Goal: Check status: Check status

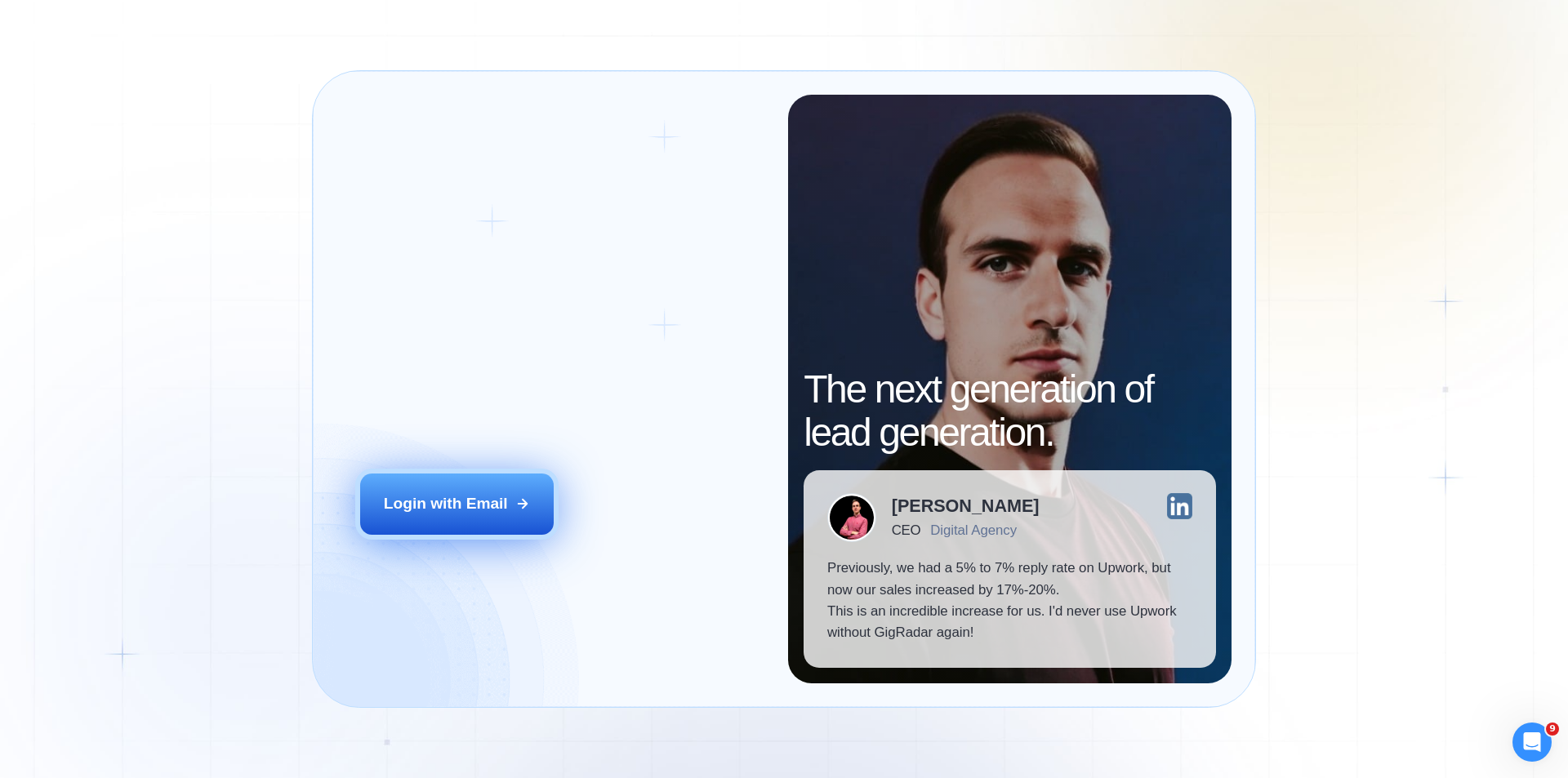
click at [467, 506] on div "Login with Email" at bounding box center [446, 504] width 124 height 21
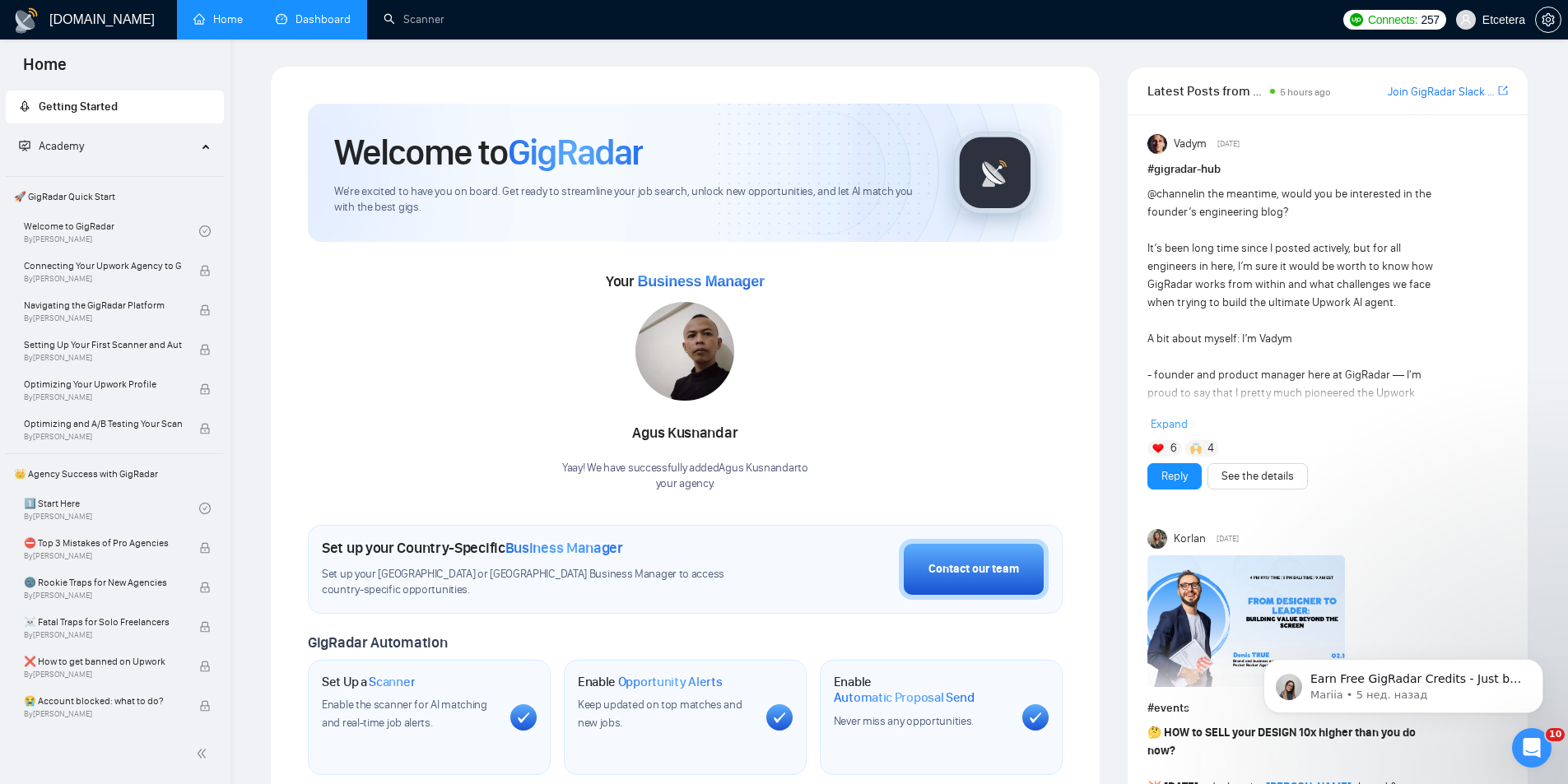
click at [307, 18] on link "Dashboard" at bounding box center [312, 19] width 75 height 14
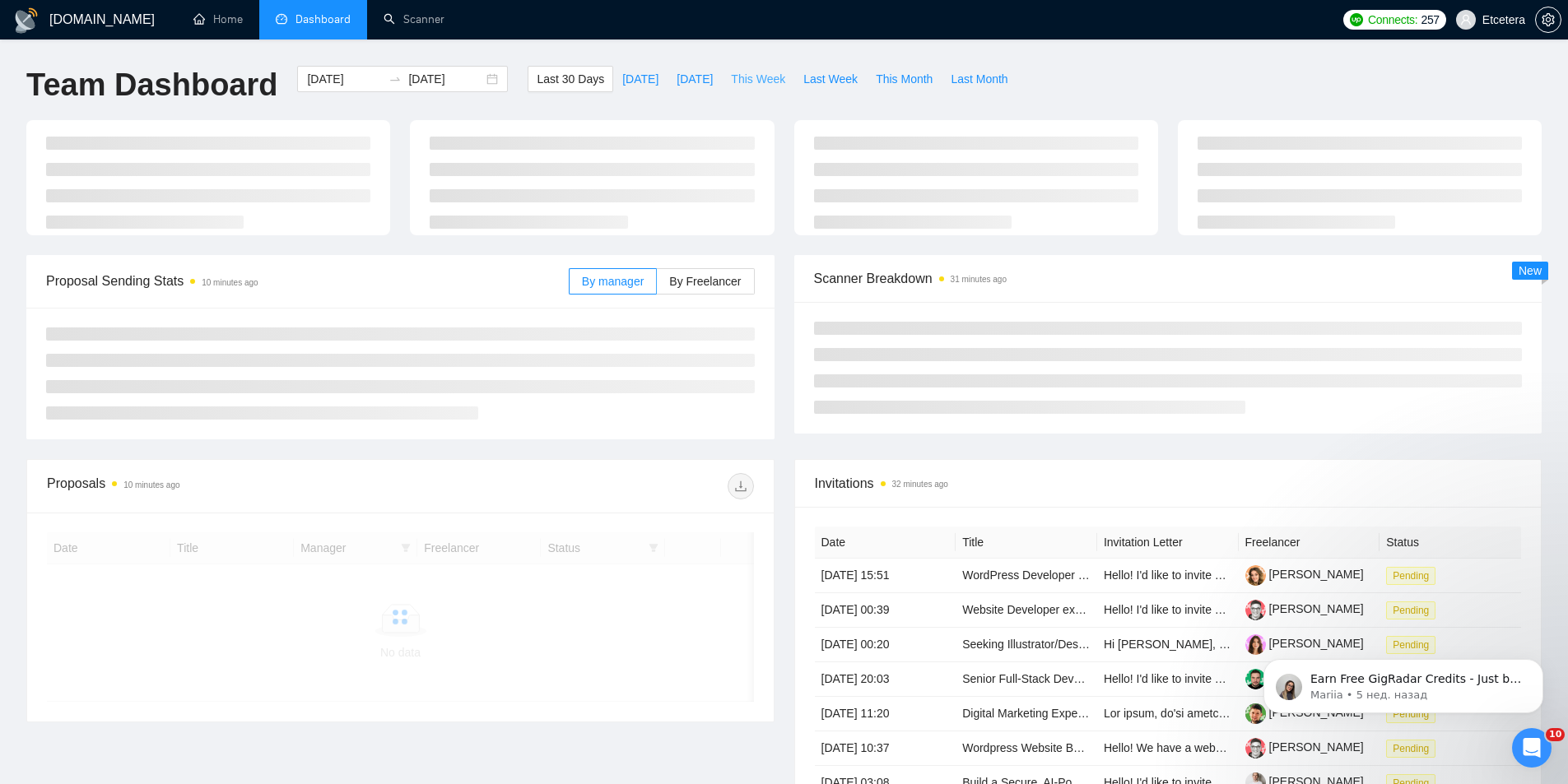
click at [739, 71] on span "This Week" at bounding box center [758, 79] width 54 height 18
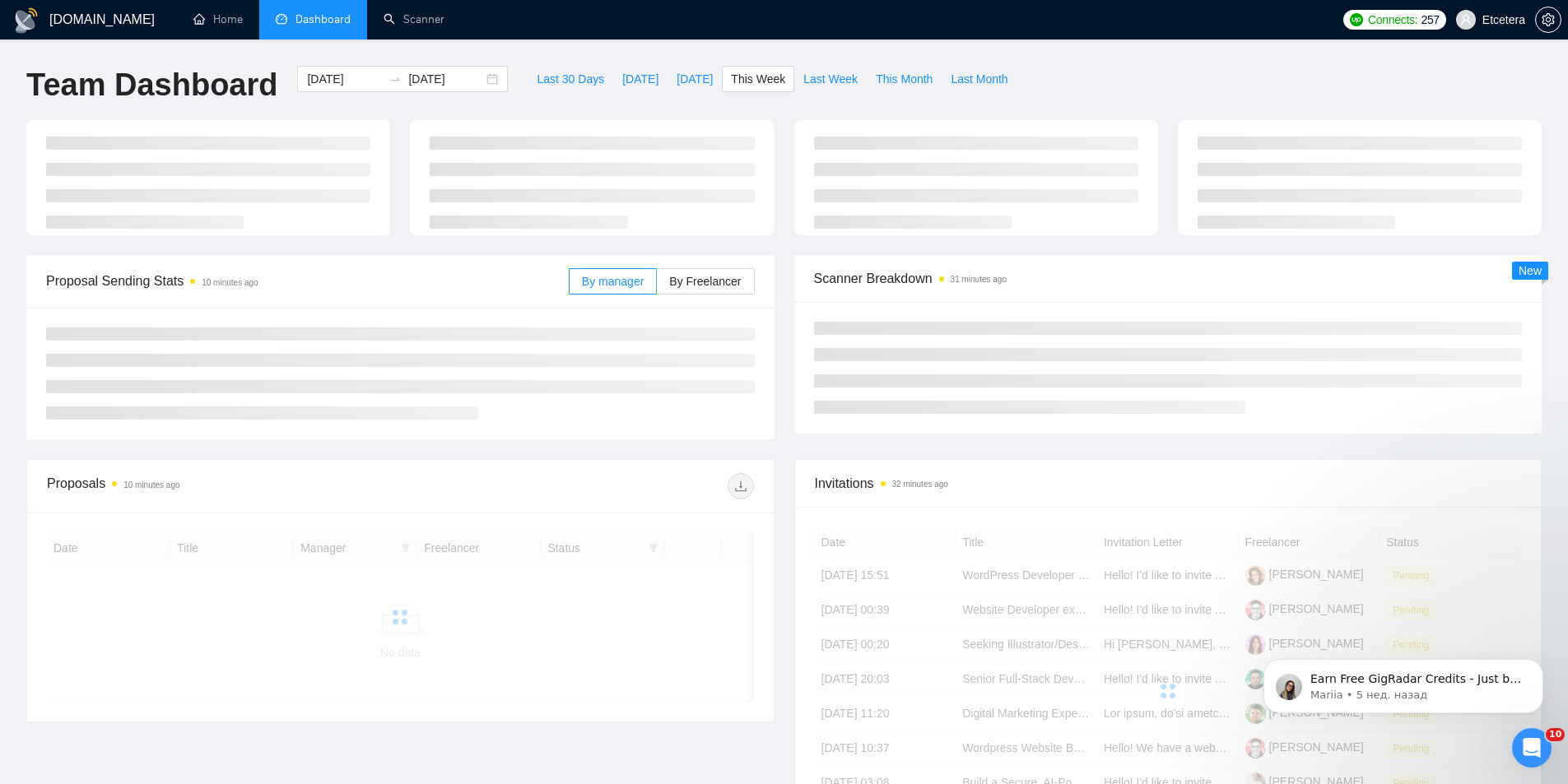
type input "2025-09-29"
type input "2025-10-05"
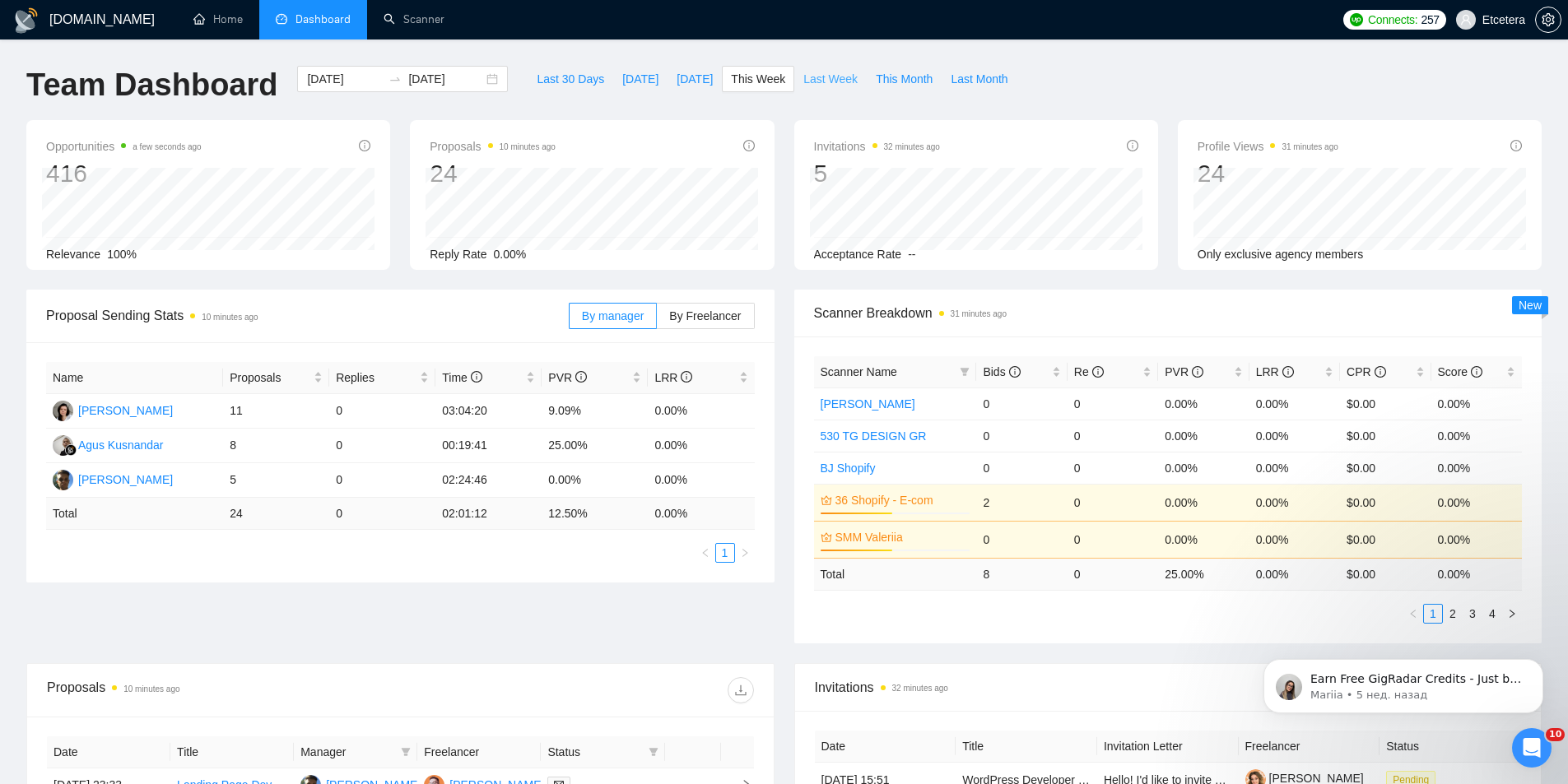
click at [807, 78] on span "Last Week" at bounding box center [831, 79] width 54 height 18
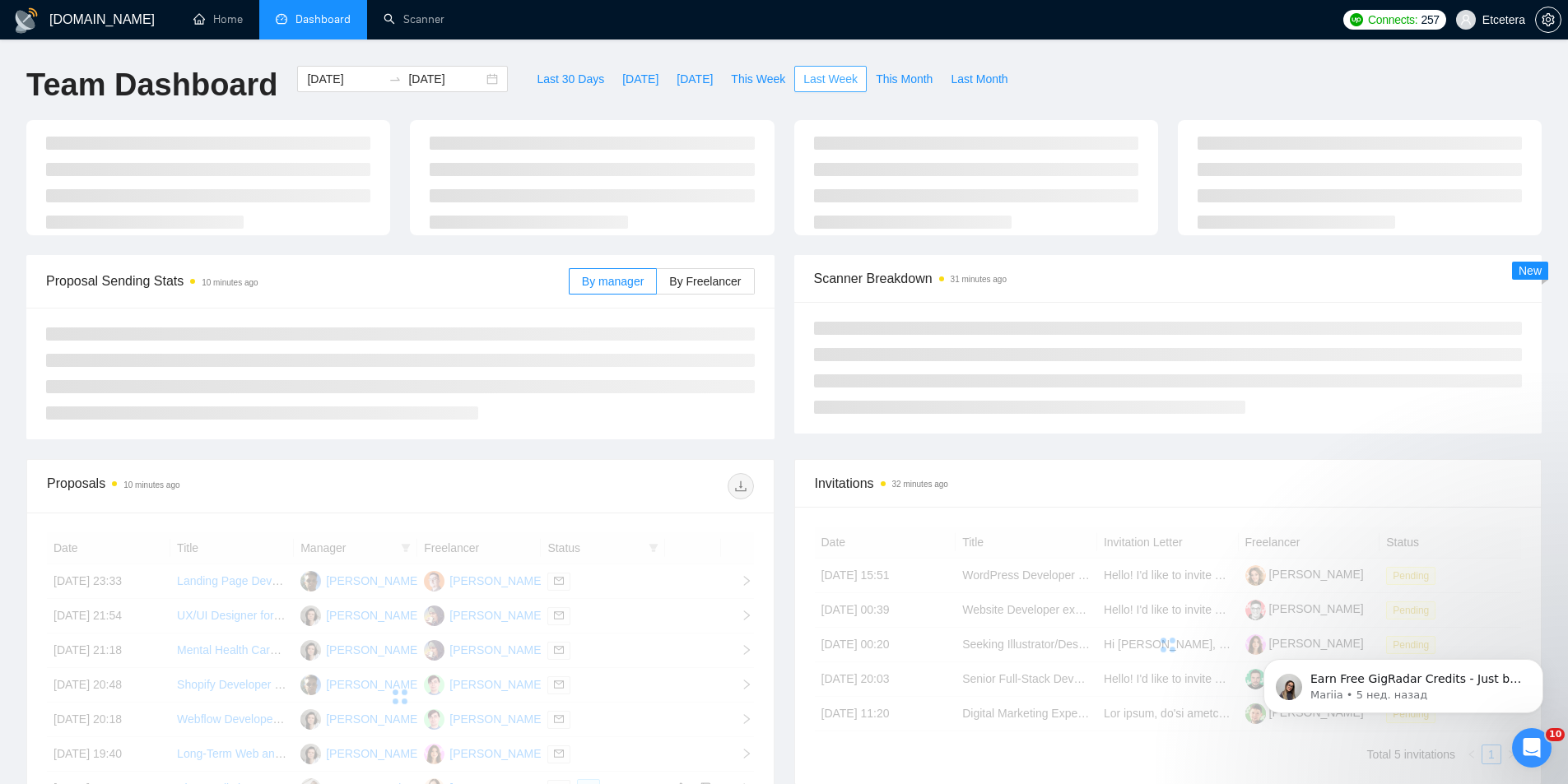
type input "2025-09-22"
type input "2025-09-28"
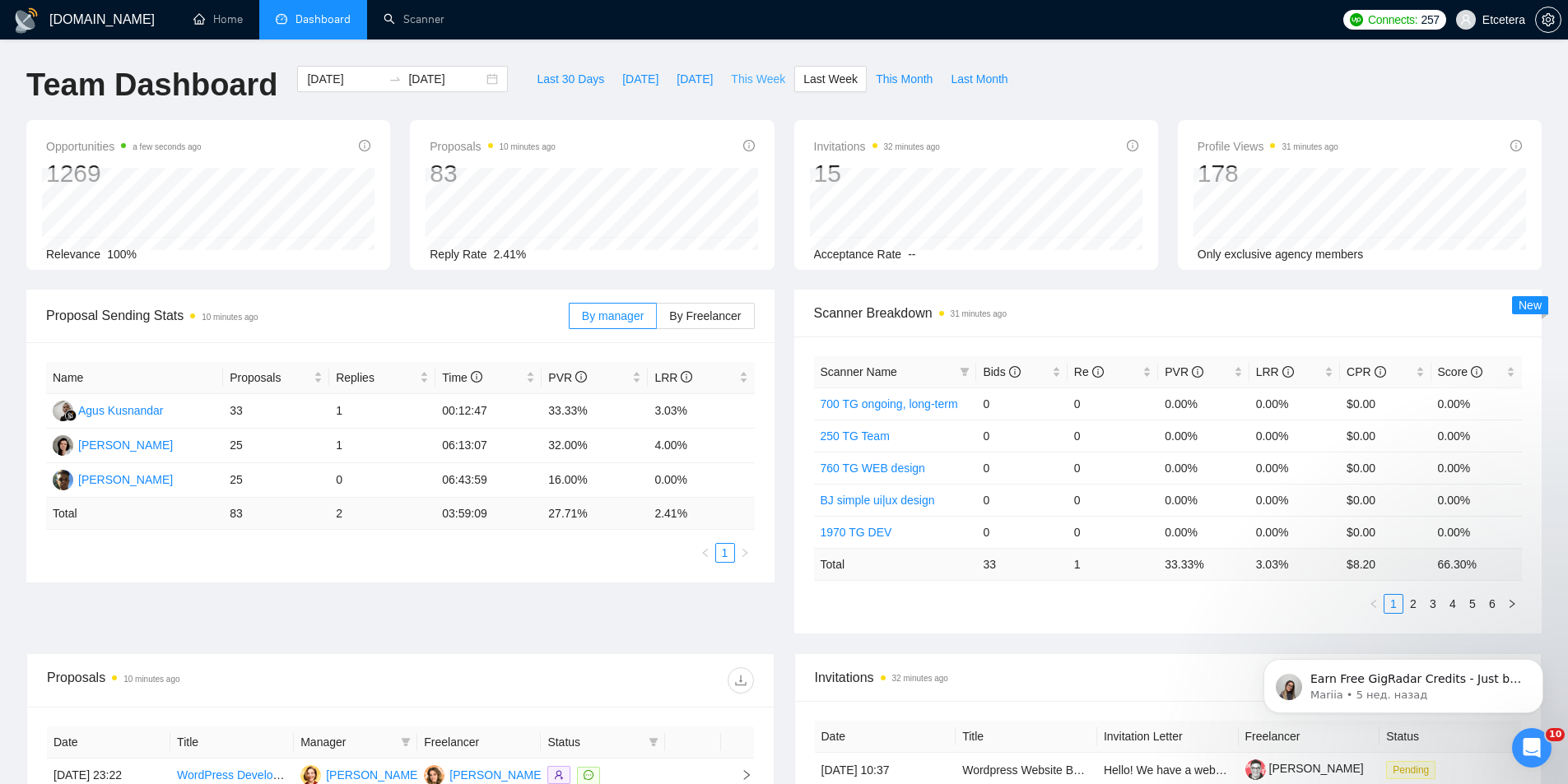
click at [736, 81] on span "This Week" at bounding box center [758, 79] width 54 height 18
type input "2025-09-29"
type input "2025-10-05"
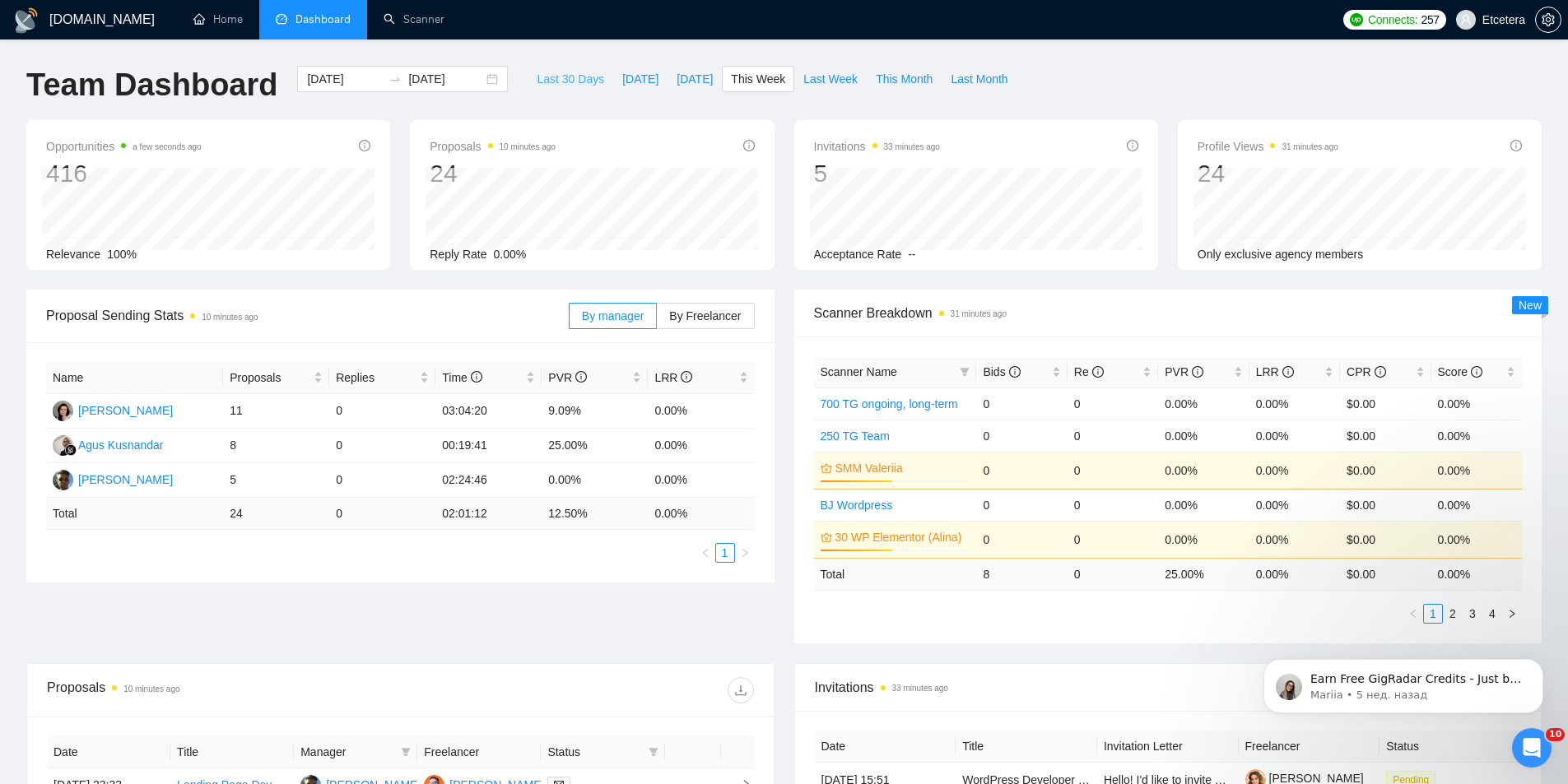
click at [547, 84] on span "Last 30 Days" at bounding box center [570, 79] width 68 height 18
type input "2025-09-01"
type input "2025-10-01"
